Goal: Check status: Check status

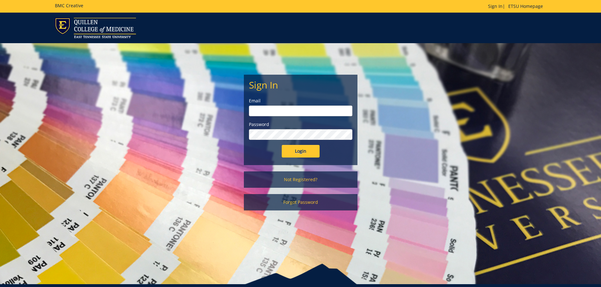
click at [289, 109] on input "email" at bounding box center [300, 111] width 103 height 11
type input "[EMAIL_ADDRESS][DOMAIN_NAME]"
click at [282, 145] on input "Login" at bounding box center [301, 151] width 38 height 13
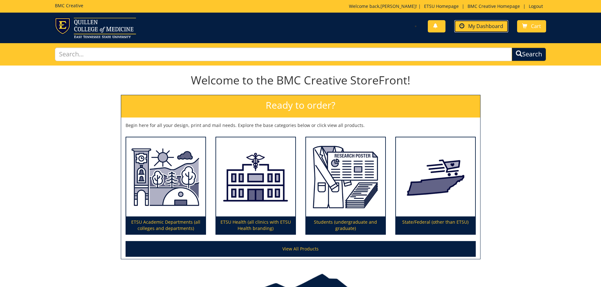
click at [491, 24] on span "My Dashboard" at bounding box center [485, 26] width 35 height 7
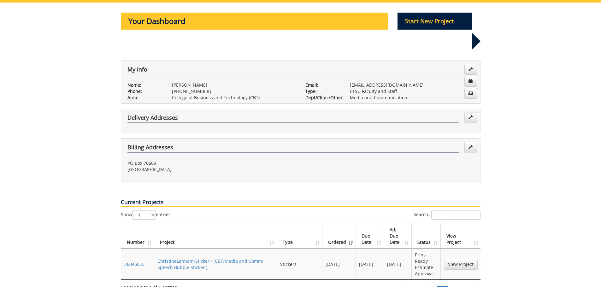
scroll to position [95, 0]
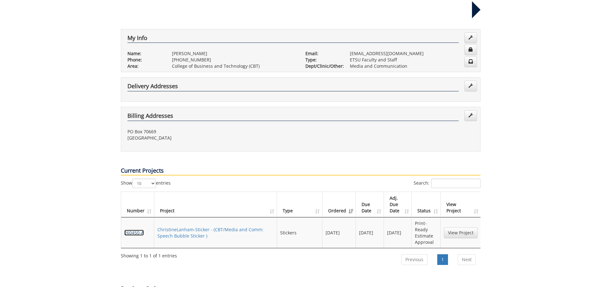
click at [133, 230] on link "260450-A" at bounding box center [134, 233] width 20 height 6
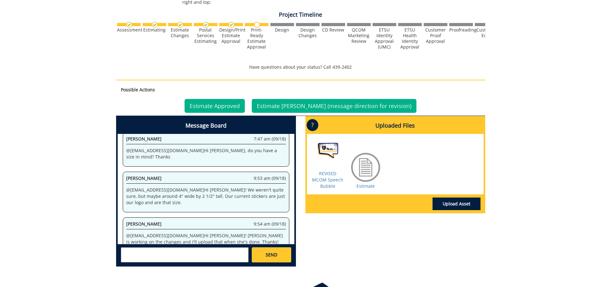
scroll to position [221, 0]
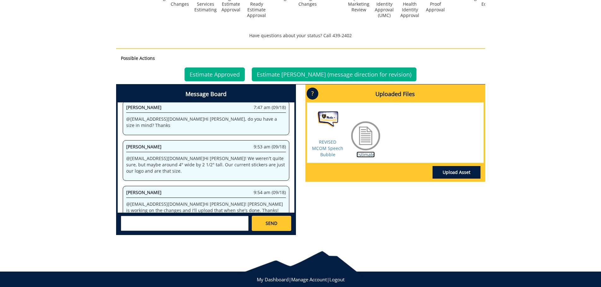
click at [362, 156] on link "Estimate" at bounding box center [366, 155] width 18 height 6
click at [229, 74] on link "Estimate Approved" at bounding box center [215, 75] width 60 height 14
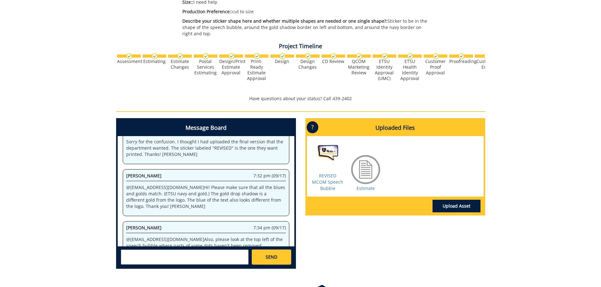
scroll to position [108, 0]
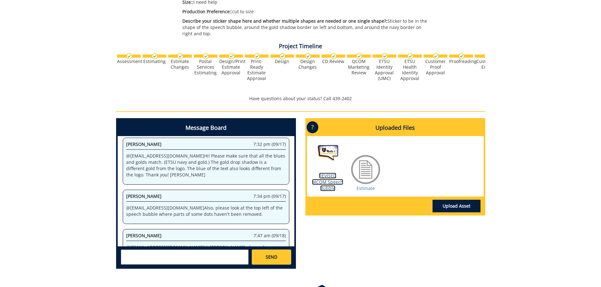
click at [317, 184] on link "REVISED MCOM Speech Bubble" at bounding box center [327, 182] width 31 height 19
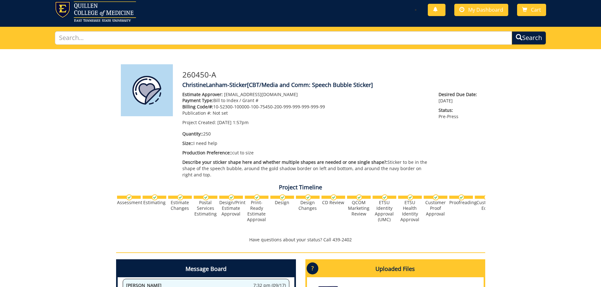
scroll to position [0, 0]
